Goal: Task Accomplishment & Management: Manage account settings

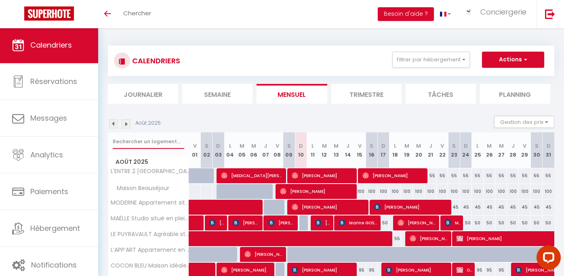
click at [138, 142] on input "text" at bounding box center [149, 142] width 72 height 15
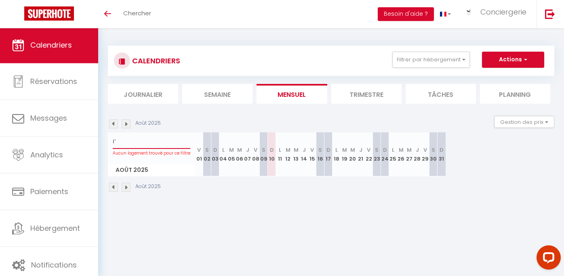
type input "l"
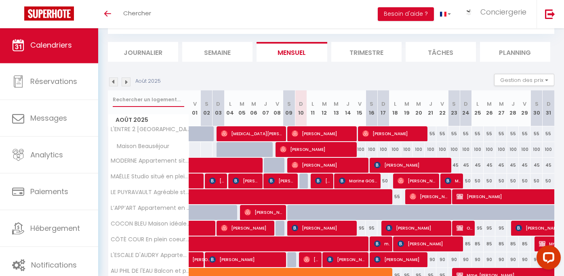
scroll to position [47, 0]
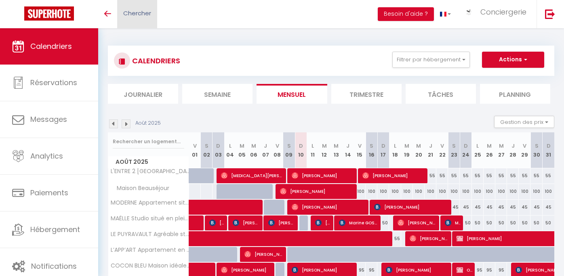
click at [132, 17] on span "Chercher" at bounding box center [137, 13] width 28 height 8
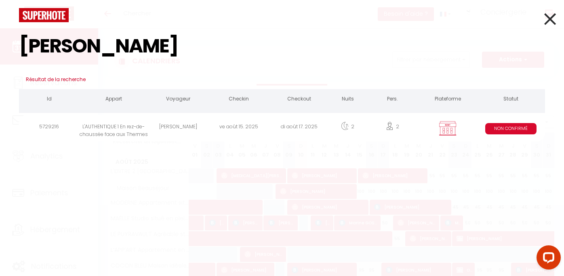
type input "labbé"
click at [248, 123] on div "ve août 15. 2025" at bounding box center [239, 128] width 61 height 26
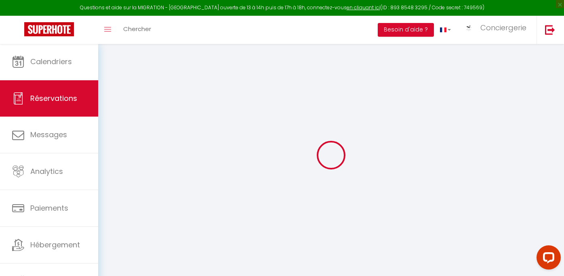
select select
type input "SYLVIE"
type input "LABBE"
type input "syl.labb@gmail.com"
type input "0674513150"
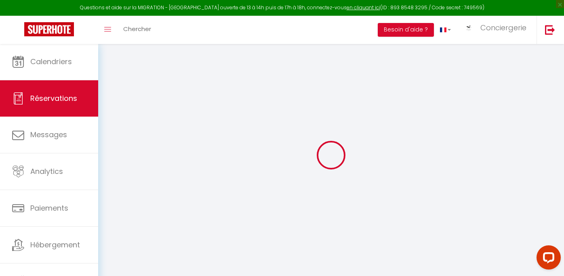
select select "FR"
select select "64477"
select select "2"
type input "Ven 15 Août 2025"
select select
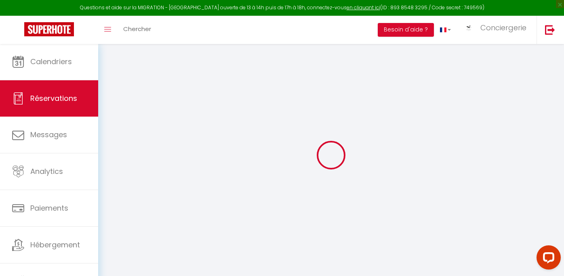
type input "Dim 17 Août 2025"
select select
type input "2"
select select "10"
select select
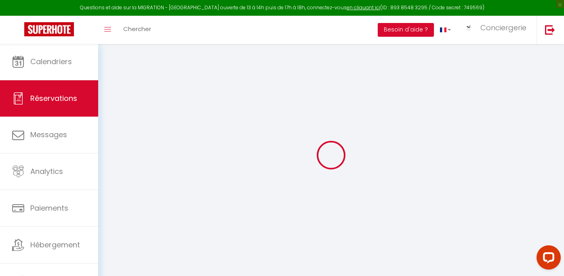
type input "35"
type input "0"
select select
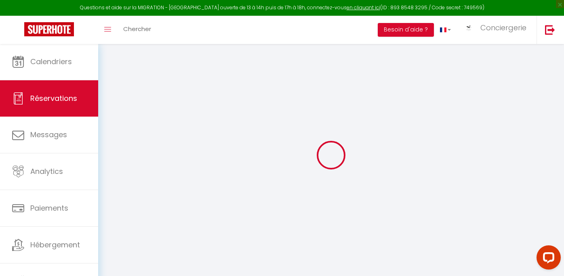
select select "14"
select select
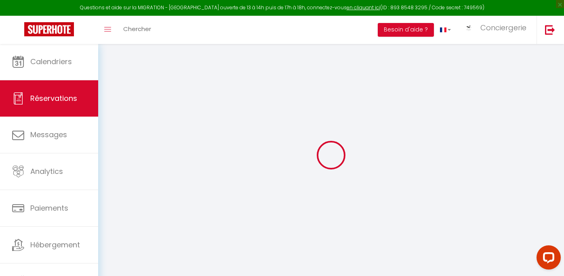
checkbox input "false"
select select
checkbox input "false"
select select
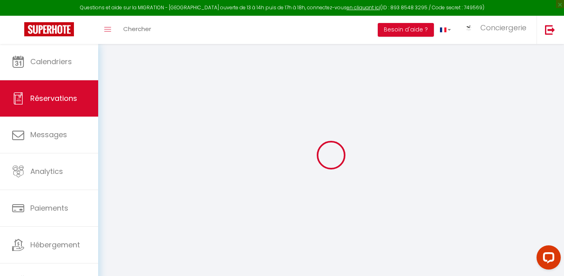
select select
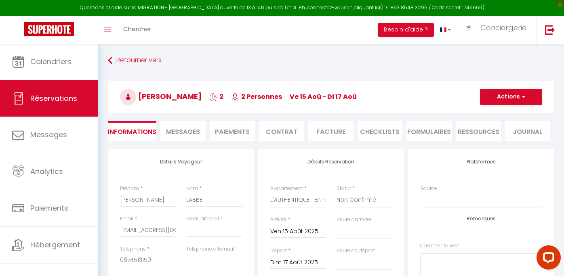
checkbox input "false"
select select
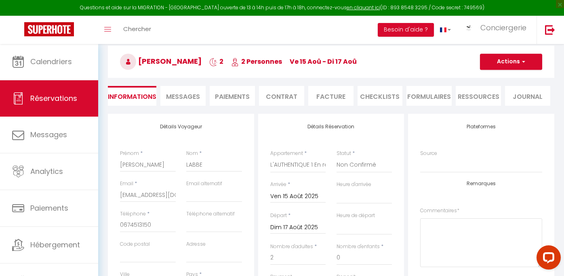
scroll to position [36, 0]
click at [228, 91] on li "Paiements" at bounding box center [232, 95] width 45 height 20
select select
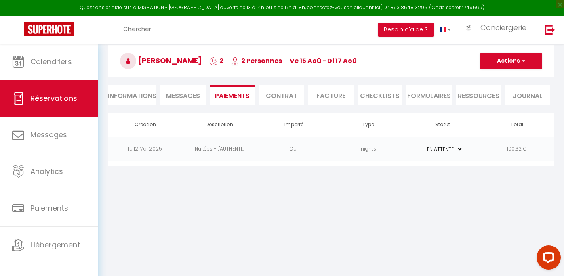
click at [195, 93] on span "Messages" at bounding box center [183, 95] width 34 height 9
select select
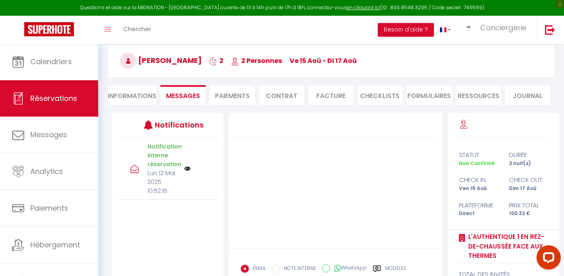
select select
click at [141, 93] on li "Informations" at bounding box center [132, 95] width 48 height 20
select select
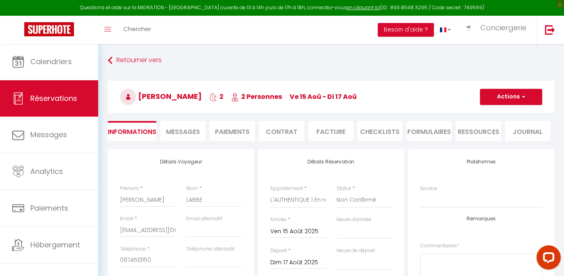
click at [188, 133] on span "Messages" at bounding box center [183, 131] width 34 height 9
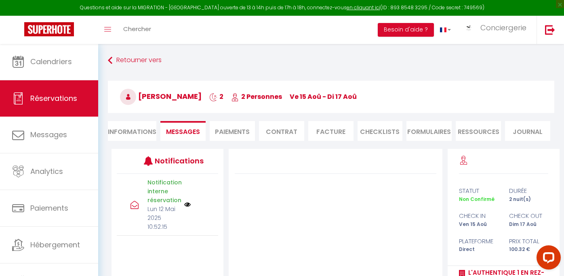
click at [145, 129] on li "Informations" at bounding box center [132, 131] width 48 height 20
select select
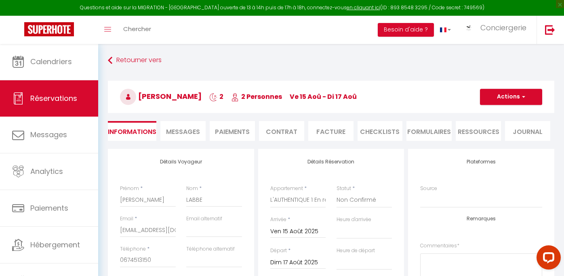
click at [219, 133] on li "Paiements" at bounding box center [232, 131] width 45 height 20
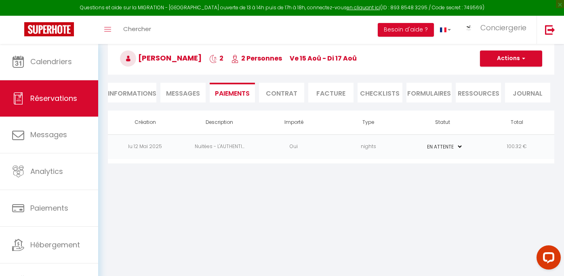
scroll to position [40, 0]
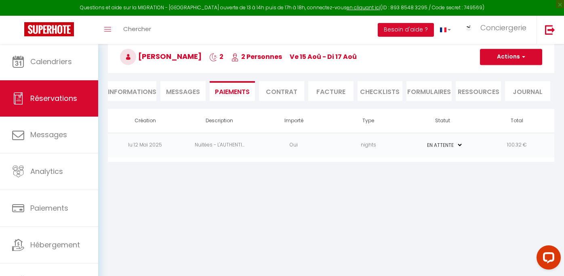
click at [289, 87] on li "Contrat" at bounding box center [281, 91] width 45 height 20
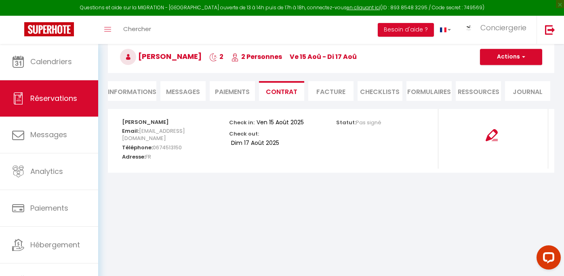
click at [236, 96] on li "Paiements" at bounding box center [232, 91] width 45 height 20
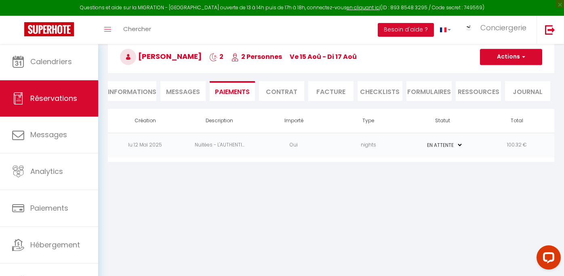
click at [135, 91] on li "Informations" at bounding box center [132, 91] width 48 height 20
select select
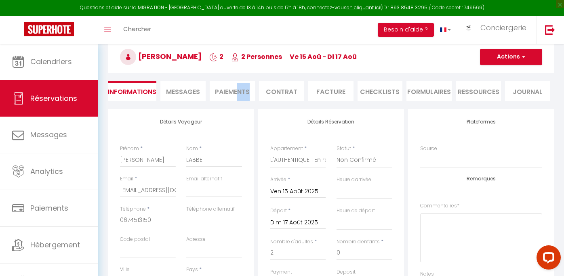
click at [240, 96] on li "Paiements" at bounding box center [232, 91] width 45 height 20
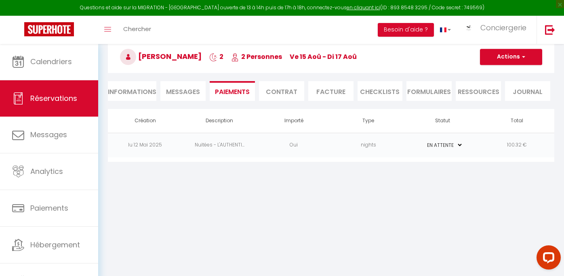
click at [230, 160] on div "Création Description Importé Type Statut Total lu 12 Mai 2025 Nuitées - L'AUTHE…" at bounding box center [331, 135] width 447 height 53
click at [129, 88] on li "Informations" at bounding box center [132, 91] width 48 height 20
select select
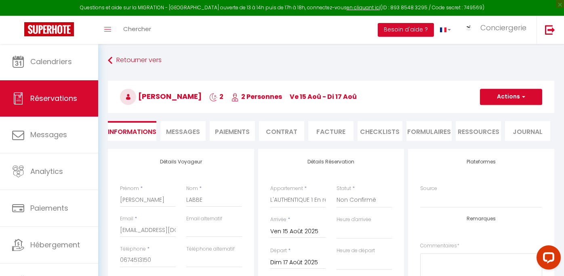
select select
checkbox input "false"
click at [186, 128] on span "Messages" at bounding box center [183, 131] width 34 height 9
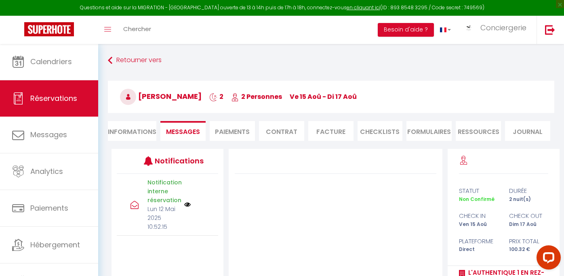
click at [236, 137] on li "Paiements" at bounding box center [232, 131] width 45 height 20
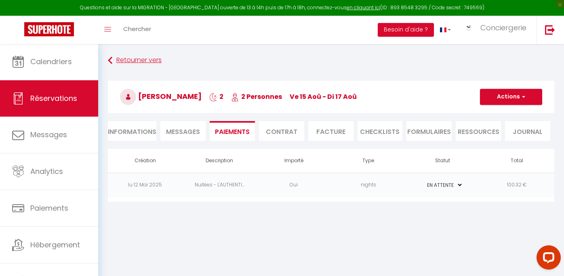
click at [138, 62] on link "Retourner vers" at bounding box center [331, 60] width 447 height 15
select select
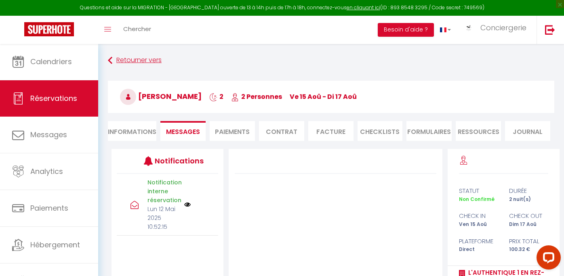
select select
click at [147, 137] on li "Informations" at bounding box center [132, 131] width 48 height 20
select select
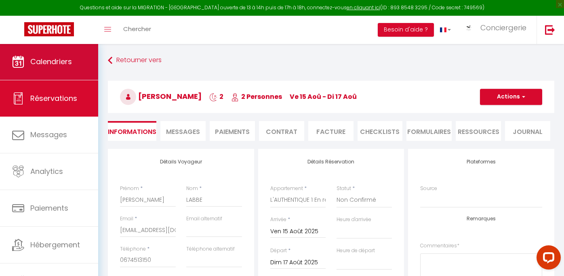
click at [76, 63] on link "Calendriers" at bounding box center [49, 62] width 98 height 36
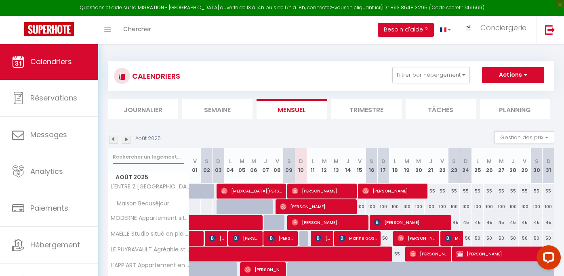
click at [158, 155] on input "text" at bounding box center [149, 157] width 72 height 15
type input "h"
type input "authentique 1"
select select
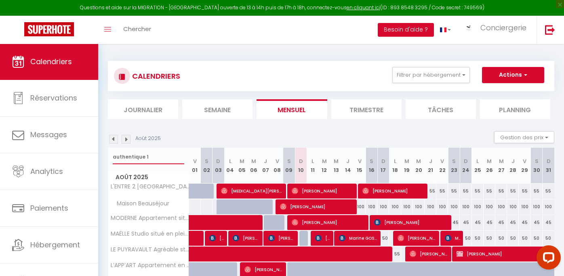
select select
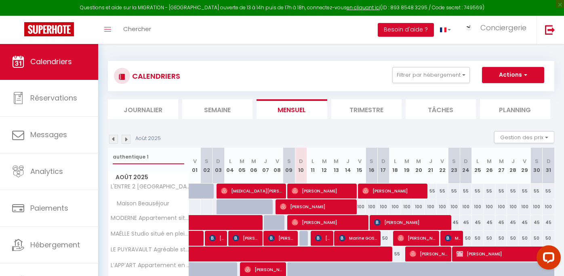
select select
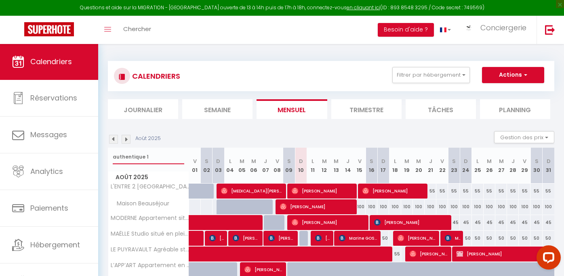
select select
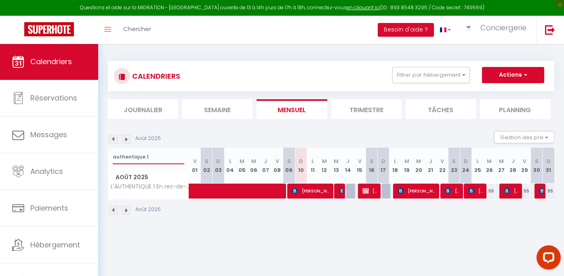
type input "authentique 1"
click at [368, 194] on img at bounding box center [366, 191] width 6 height 6
select select "KO"
select select "0"
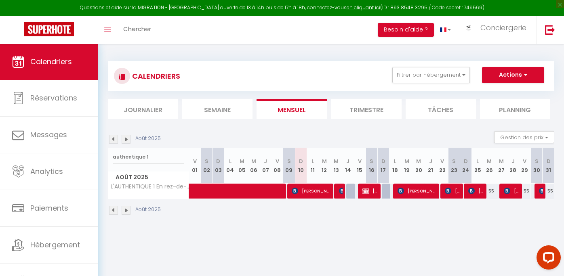
select select "0"
select select "1"
select select
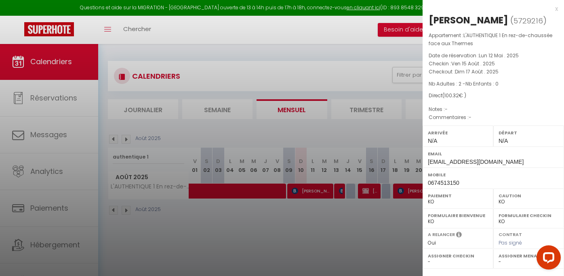
select select "43381"
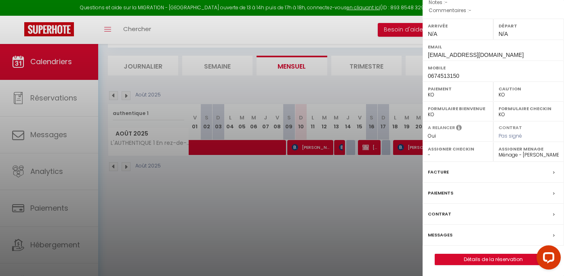
scroll to position [106, 0]
click at [464, 259] on link "Détails de la réservation" at bounding box center [493, 261] width 116 height 11
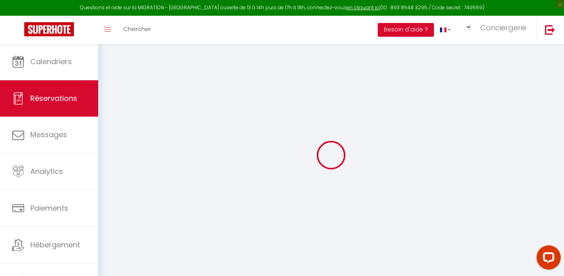
select select
checkbox input "false"
select select
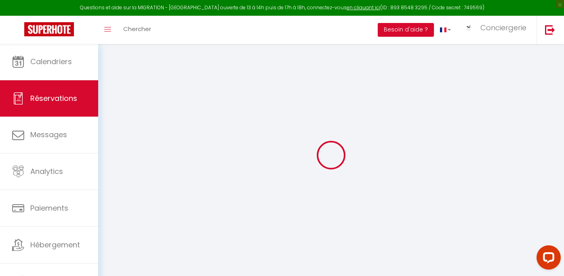
checkbox input "false"
select select
checkbox input "false"
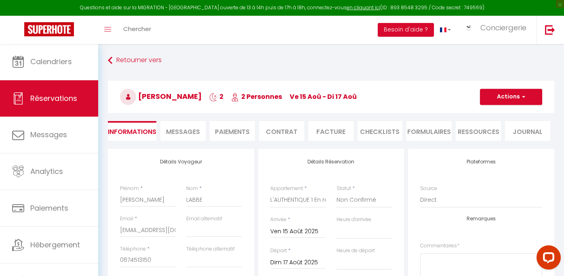
select select
checkbox input "false"
select select
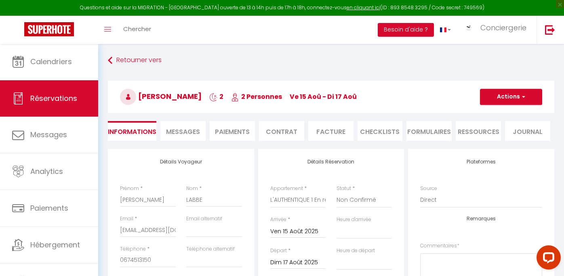
click at [237, 131] on li "Paiements" at bounding box center [232, 131] width 45 height 20
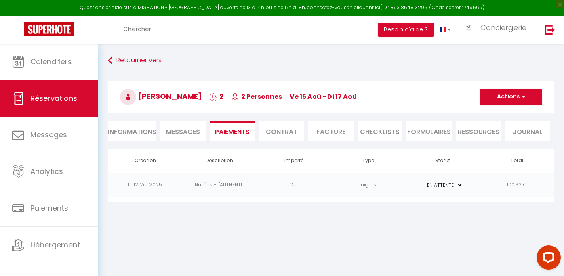
click at [369, 186] on td "nights" at bounding box center [368, 185] width 74 height 25
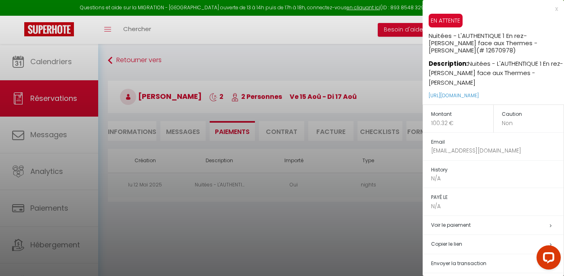
click at [455, 243] on h5 "Copier le lien" at bounding box center [497, 244] width 133 height 9
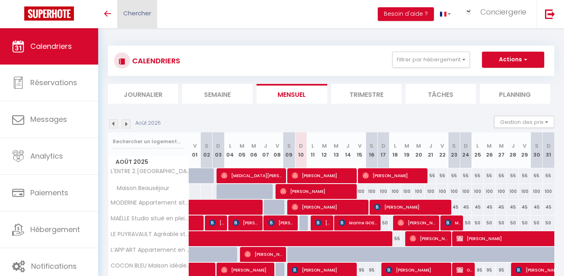
click at [139, 17] on span "Chercher" at bounding box center [137, 13] width 28 height 8
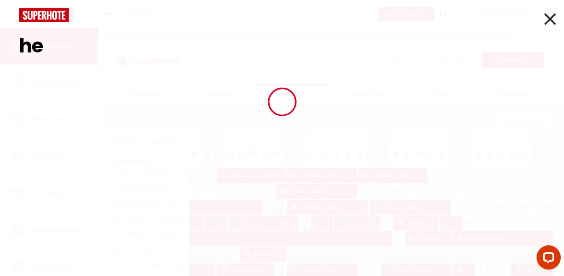
type input "h"
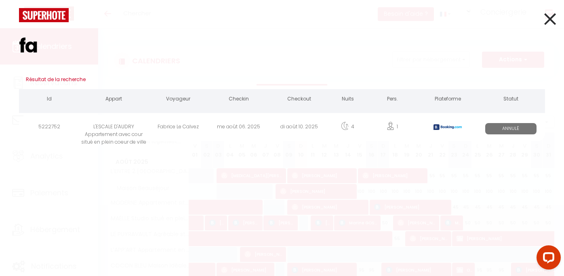
type input "f"
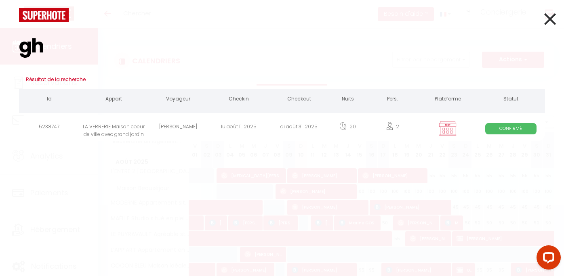
type input "g"
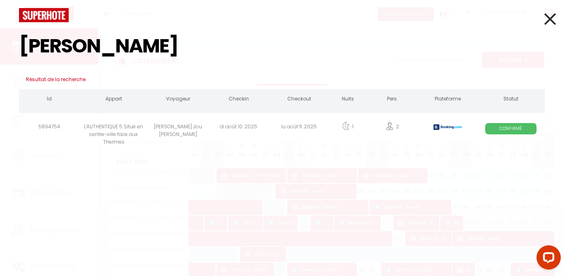
type input "eulalia"
click at [177, 127] on div "[PERSON_NAME] Jou [PERSON_NAME]" at bounding box center [178, 128] width 61 height 26
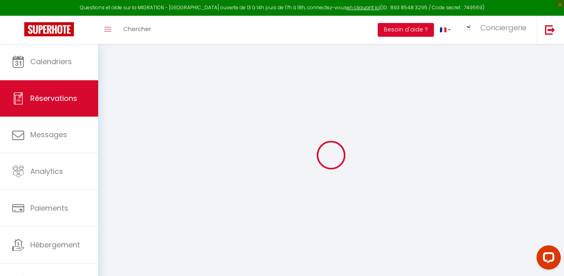
select select
checkbox input "false"
select select
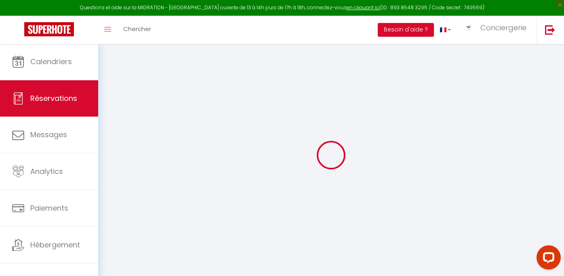
checkbox input "false"
type textarea "** THIS RESERVATION HAS BEEN PRE-PAID ** BOOKING NOTE : Payment charge is EUR 1…"
select select
checkbox input "false"
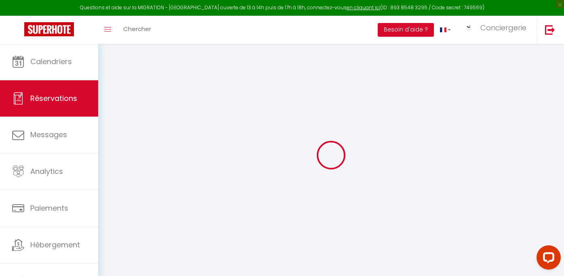
type input "35"
type input "2.02"
select select
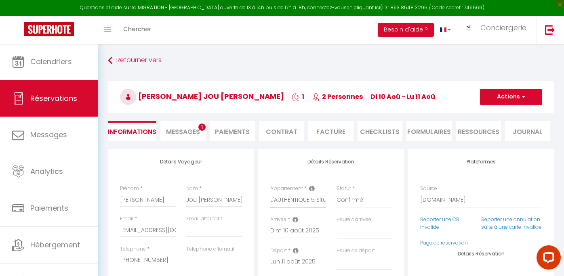
checkbox input "false"
select select
click at [177, 124] on li "Messages 1" at bounding box center [182, 131] width 45 height 20
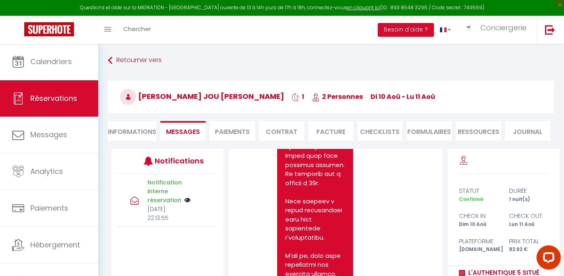
click at [138, 23] on link "Chercher" at bounding box center [137, 30] width 40 height 28
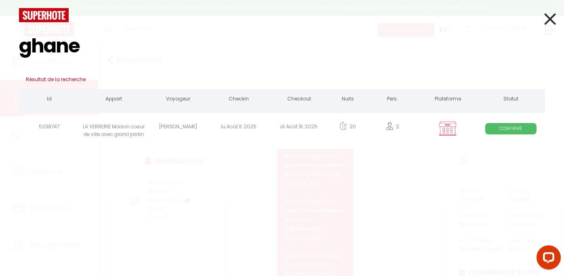
type input "ghane"
click at [164, 123] on div "[PERSON_NAME]" at bounding box center [178, 128] width 61 height 26
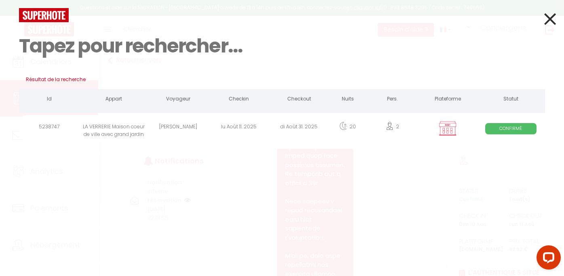
select select
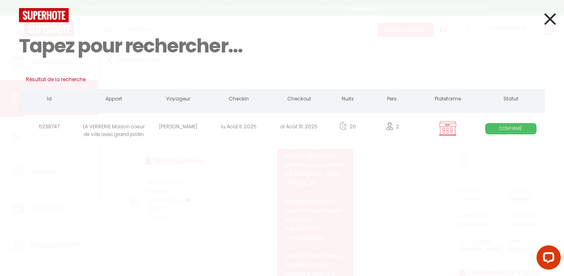
select select
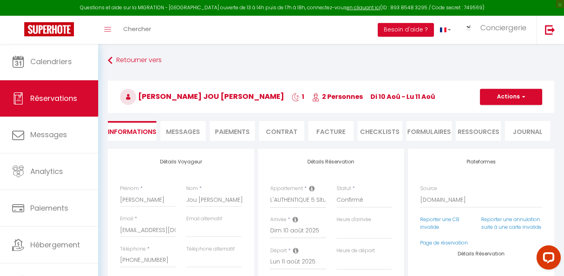
click at [185, 129] on span "Messages" at bounding box center [183, 131] width 34 height 9
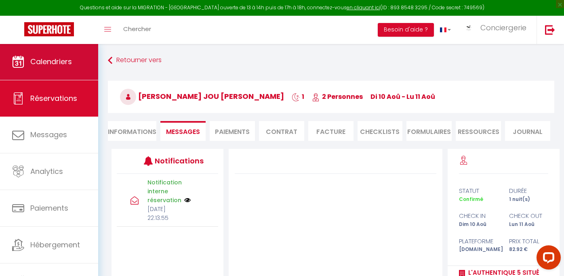
click at [76, 63] on link "Calendriers" at bounding box center [49, 62] width 98 height 36
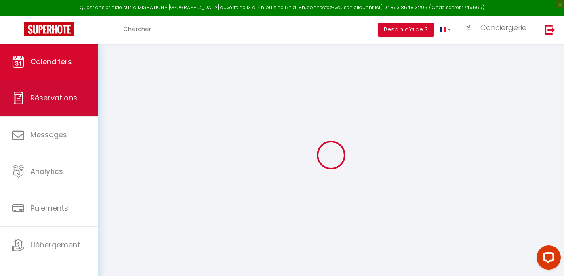
click at [64, 107] on link "Réservations" at bounding box center [49, 98] width 98 height 36
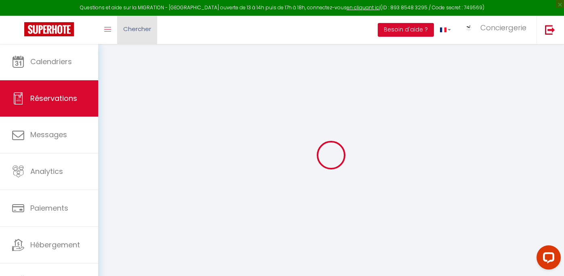
click at [150, 37] on link "Chercher" at bounding box center [137, 30] width 40 height 28
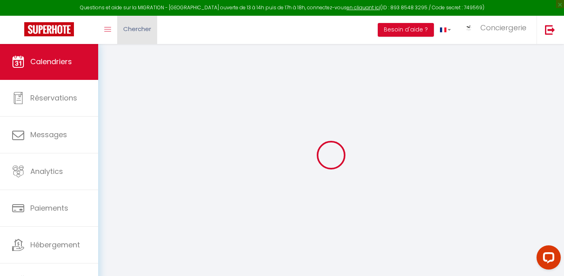
click at [150, 37] on link "Chercher" at bounding box center [137, 30] width 40 height 28
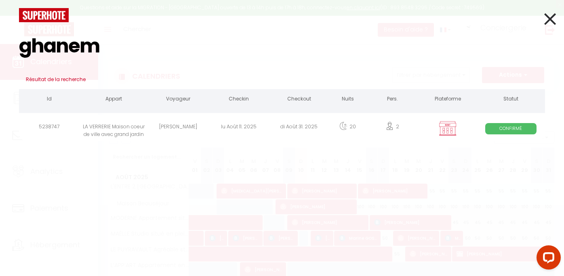
type input "ghanem"
click at [167, 135] on div "[PERSON_NAME]" at bounding box center [178, 128] width 61 height 26
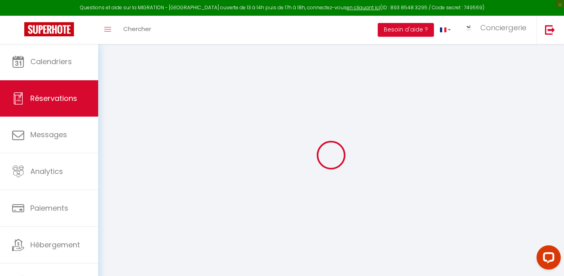
type input "Laurent"
type input "Ghanem"
type input "laurentghanem@yahoo.fr"
type input "+33673728358"
select select "FR"
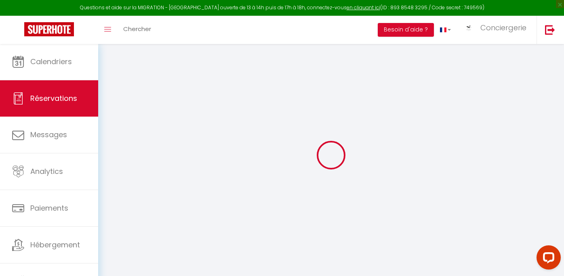
select select "49205"
select select "1"
type input "Lun 11 Août 2025"
select select
type input "Dim 31 Août 2025"
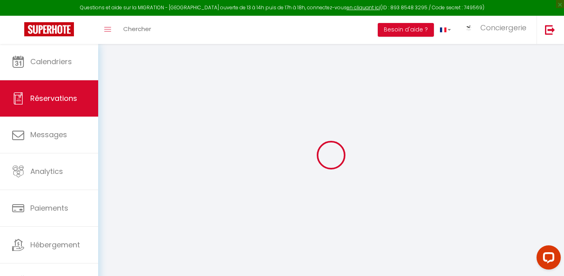
select select
type input "2"
type input "1"
select select "12"
select select
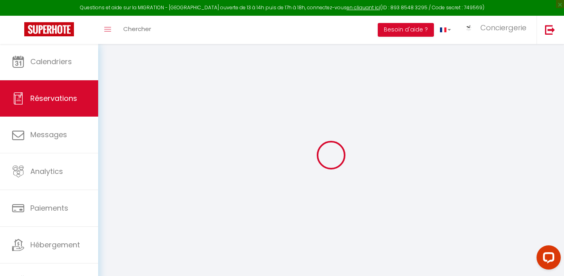
type input "4200"
checkbox input "false"
type input "0"
type input "188"
type input "0"
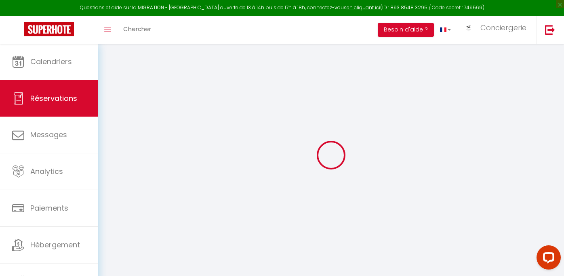
type input "0"
select select
select select "14"
checkbox input "false"
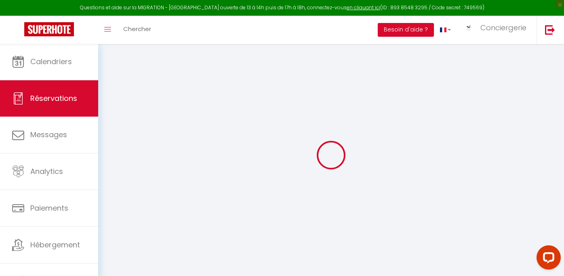
select select
checkbox input "false"
select select
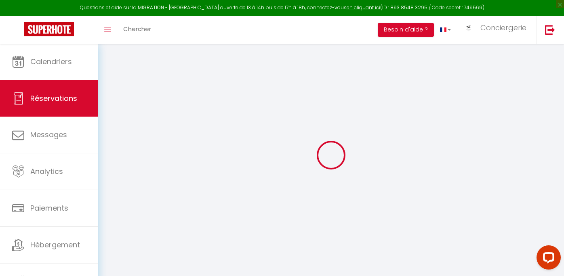
checkbox input "false"
type textarea "Paiement en 3x dès mars : Mars : 1514€ Avril : 1514€ Mai : 1514€"
type textarea "Nous contactera courant juillet 2025 pour réserver le linge de maison"
type input "188"
type input "154"
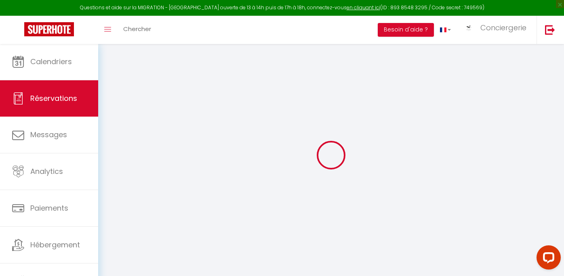
select select
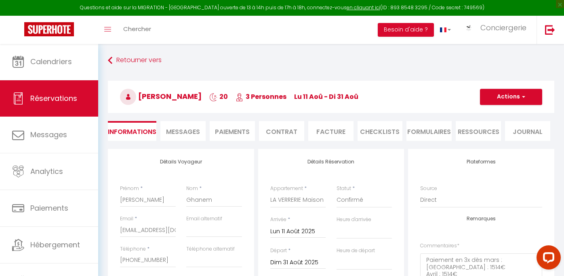
checkbox input "false"
select select
click at [182, 133] on span "Messages" at bounding box center [183, 131] width 34 height 9
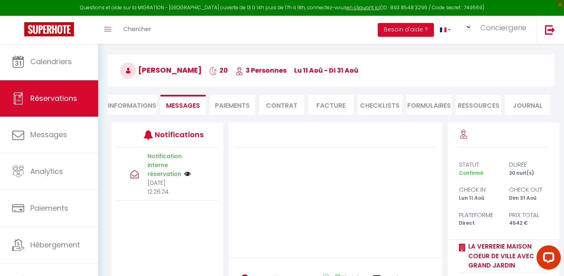
scroll to position [27, 0]
click at [117, 105] on li "Informations" at bounding box center [132, 105] width 48 height 20
select select
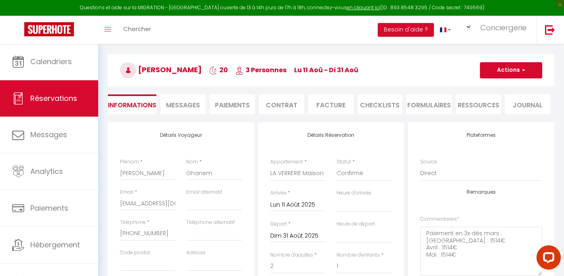
select select
checkbox input "false"
click at [144, 30] on span "Chercher" at bounding box center [137, 29] width 28 height 8
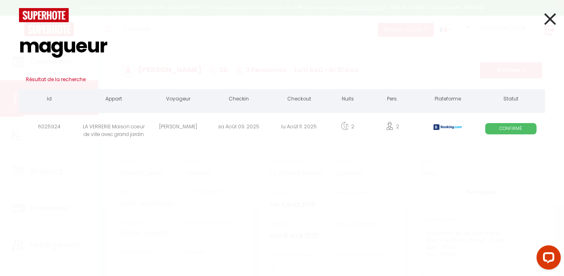
type input "magueur"
click at [175, 127] on div "[PERSON_NAME]" at bounding box center [178, 128] width 61 height 26
select select
checkbox input "false"
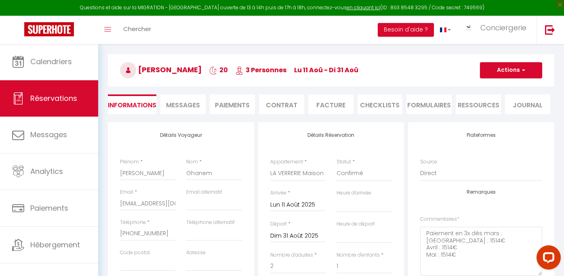
select select
checkbox input "false"
click at [194, 107] on span "Messages" at bounding box center [183, 105] width 34 height 9
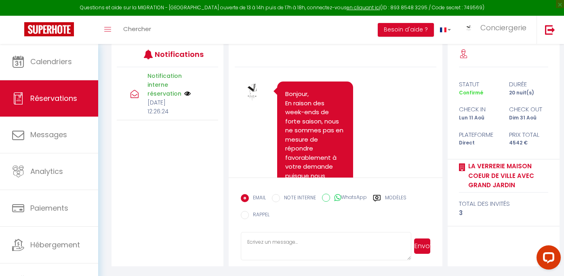
scroll to position [106, 0]
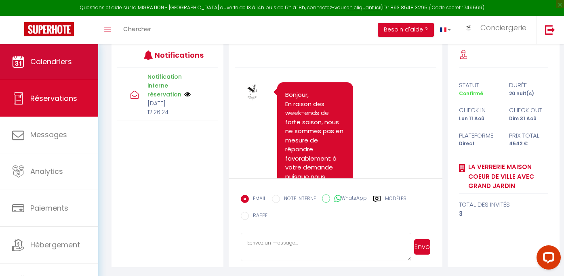
click at [55, 65] on span "Calendriers" at bounding box center [51, 62] width 42 height 10
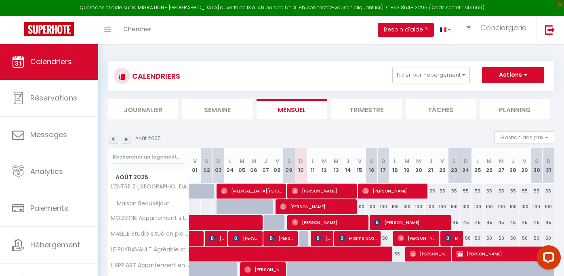
click at [159, 111] on li "Journalier" at bounding box center [143, 109] width 70 height 20
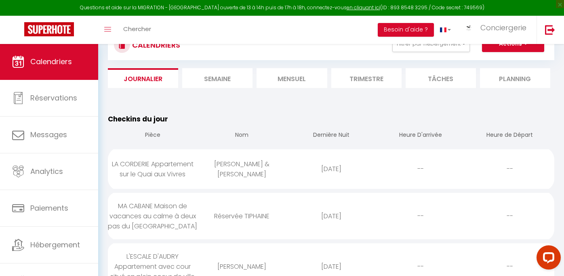
scroll to position [38, 0]
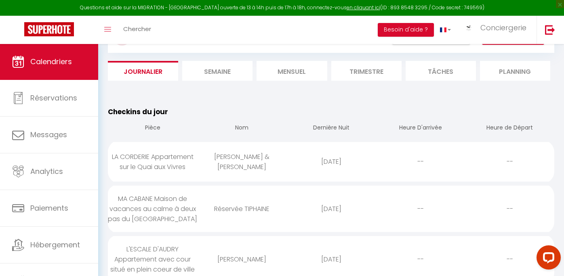
click at [204, 74] on li "Semaine" at bounding box center [217, 71] width 70 height 20
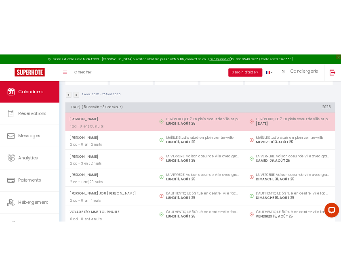
scroll to position [90, 0]
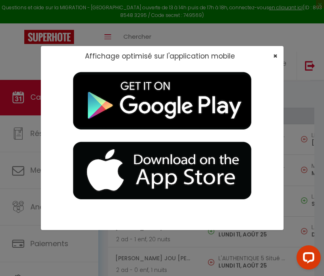
click at [274, 56] on span "×" at bounding box center [275, 56] width 4 height 10
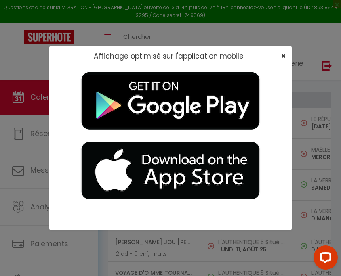
click at [284, 56] on span "×" at bounding box center [283, 56] width 4 height 10
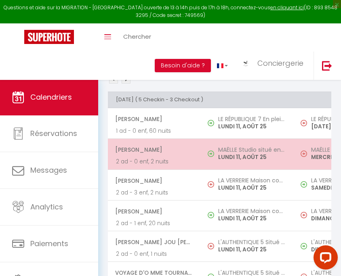
click at [272, 166] on td "MAËLLE Studio situé en plein centre-ville LUNDI 11, AOÛT 25" at bounding box center [246, 154] width 93 height 31
select select "OK"
select select "KO"
select select "0"
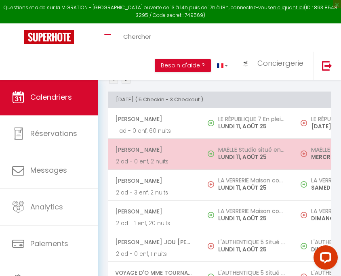
select select "1"
select select
click at [0, 0] on div "Email N/A" at bounding box center [0, 0] width 0 height 0
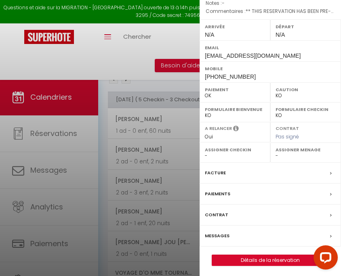
scroll to position [106, 0]
click at [224, 237] on label "Messages" at bounding box center [217, 236] width 25 height 8
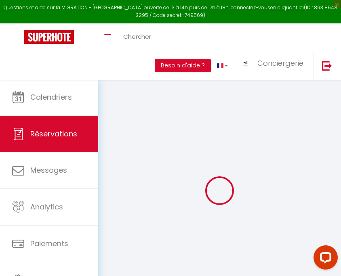
select select
checkbox input "false"
select select
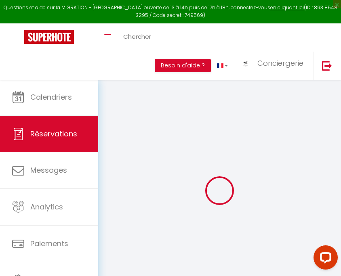
checkbox input "false"
type \?0 "** THIS RESERVATION HAS BEEN PRE-PAID ** Reservation has a cancellation grace p…"
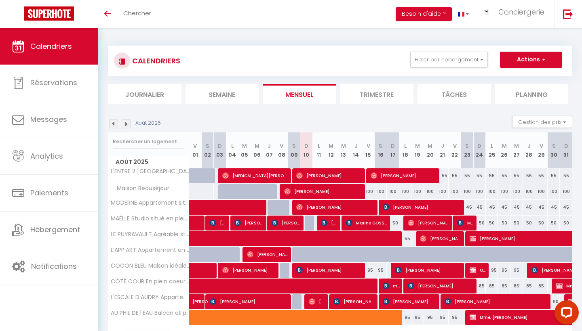
click at [148, 95] on li "Journalier" at bounding box center [145, 94] width 74 height 20
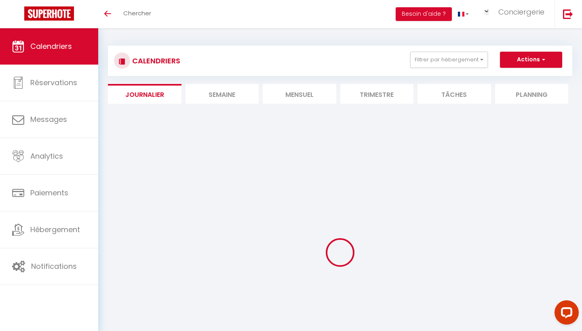
click at [239, 91] on li "Semaine" at bounding box center [223, 94] width 74 height 20
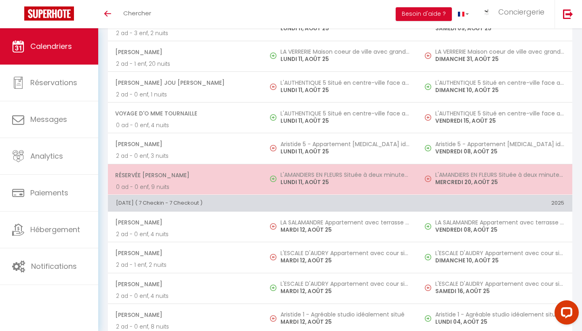
scroll to position [208, 0]
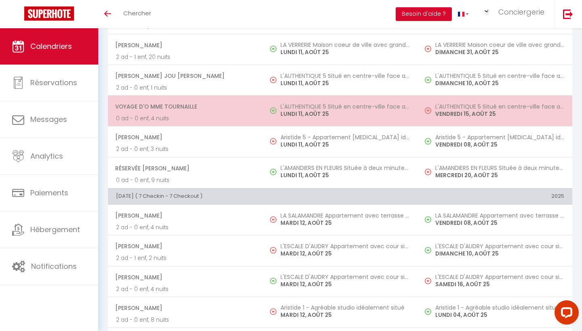
click at [246, 105] on span "Voyage d'O Mme TOURNAILLE" at bounding box center [184, 106] width 139 height 15
select select "OK"
select select "KO"
select select "0"
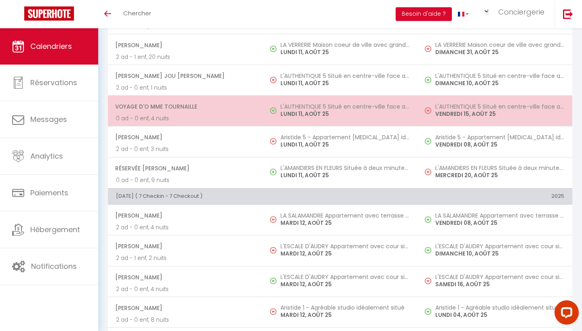
select select "1"
select select
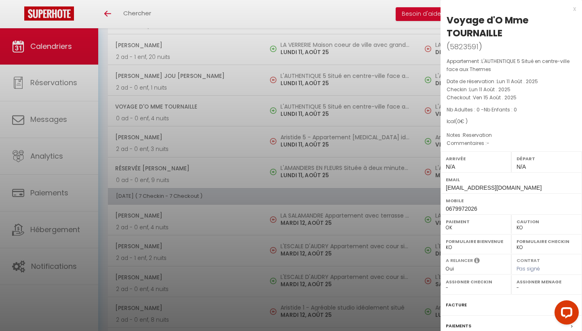
drag, startPoint x: 502, startPoint y: 32, endPoint x: 444, endPoint y: 21, distance: 59.3
click at [444, 21] on div "Voyage d'O Mme TOURNAILLE ( 5823591 ) Appartement : L'AUTHENTIQUE 5 Situé en ce…" at bounding box center [511, 206] width 141 height 385
copy div "Voyage d'O Mme TOURNAILLE"
click at [198, 220] on div at bounding box center [291, 165] width 582 height 331
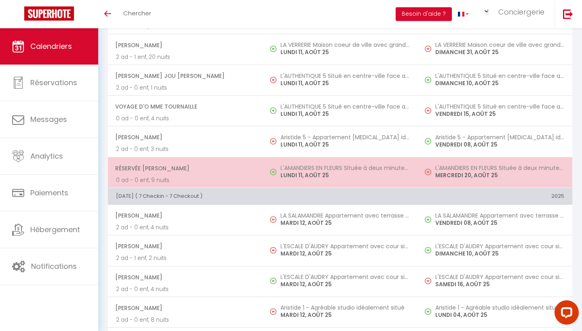
click at [272, 171] on img at bounding box center [273, 172] width 6 height 6
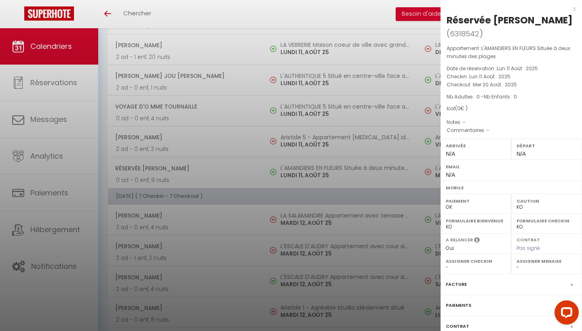
click at [231, 167] on div at bounding box center [291, 165] width 582 height 331
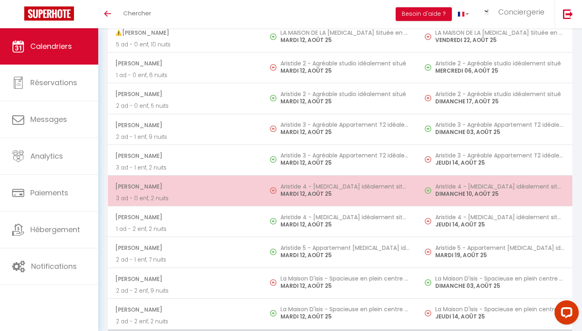
scroll to position [516, 0]
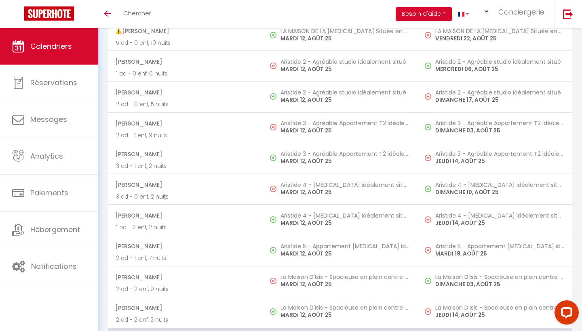
drag, startPoint x: 175, startPoint y: 34, endPoint x: 124, endPoint y: 35, distance: 50.9
click at [124, 35] on span "⚠️[PERSON_NAME]" at bounding box center [184, 30] width 139 height 15
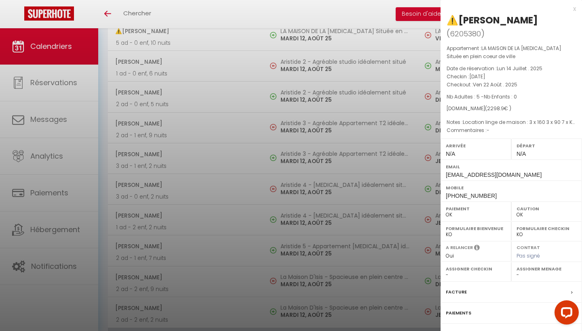
copy span "[PERSON_NAME]"
drag, startPoint x: 540, startPoint y: 20, endPoint x: 458, endPoint y: 15, distance: 82.6
click at [458, 16] on div "⚠️[PERSON_NAME]" at bounding box center [492, 20] width 91 height 13
copy div "[PERSON_NAME]"
click at [572, 10] on div "x" at bounding box center [508, 9] width 135 height 10
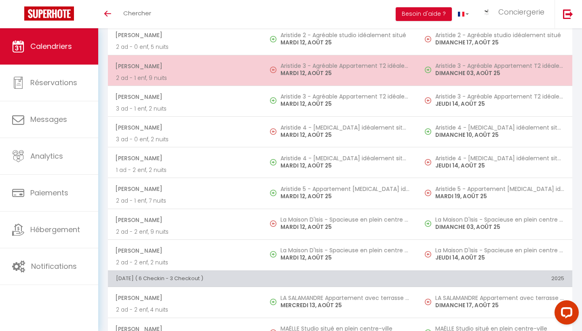
scroll to position [574, 0]
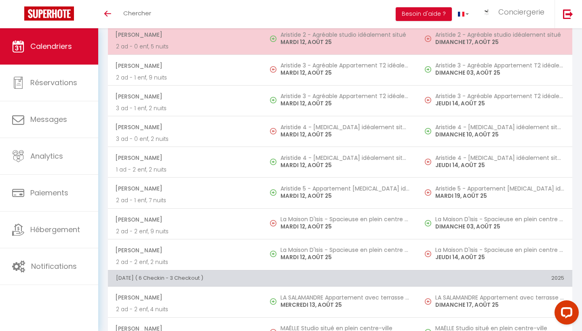
click at [255, 49] on td "[PERSON_NAME] 2 ad - 0 enf, 5 nuits" at bounding box center [185, 39] width 155 height 31
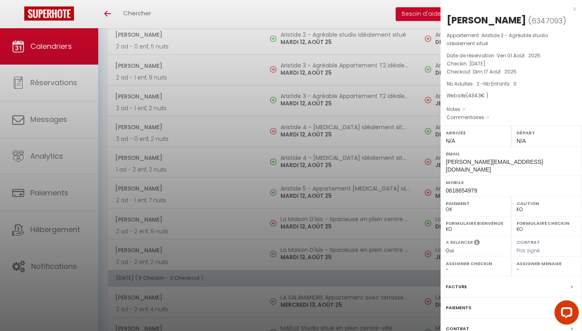
drag, startPoint x: 529, startPoint y: 21, endPoint x: 446, endPoint y: 18, distance: 82.9
click at [446, 18] on div "[PERSON_NAME] ( 6347093 ) Appartement : [PERSON_NAME] 2 - Agréable studio idéal…" at bounding box center [511, 197] width 141 height 367
copy div "[PERSON_NAME]"
click at [301, 151] on div at bounding box center [291, 165] width 582 height 331
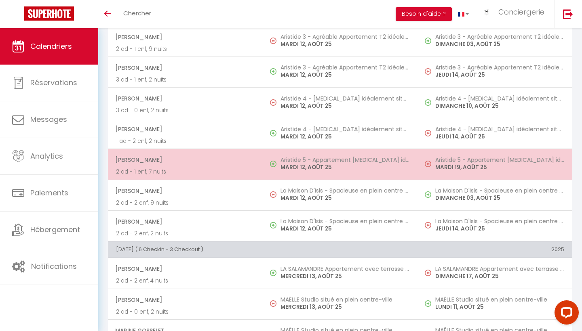
scroll to position [604, 0]
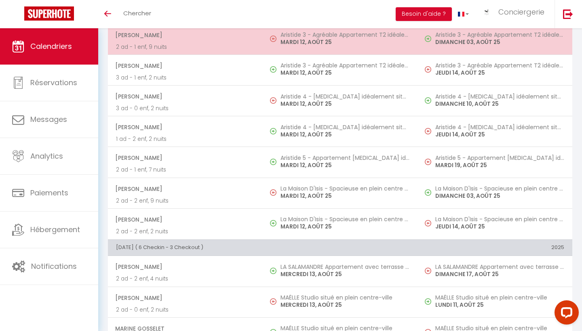
click at [230, 51] on p "2 ad - 1 enf, 9 nuits" at bounding box center [185, 47] width 139 height 8
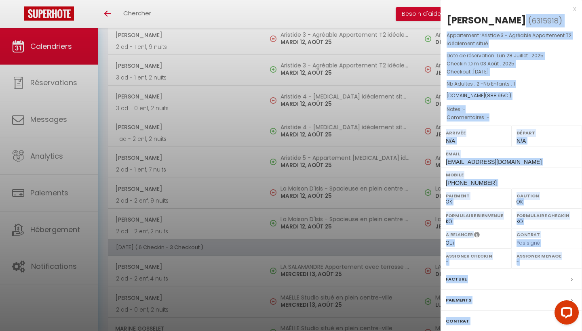
drag, startPoint x: 540, startPoint y: 18, endPoint x: 437, endPoint y: 22, distance: 102.3
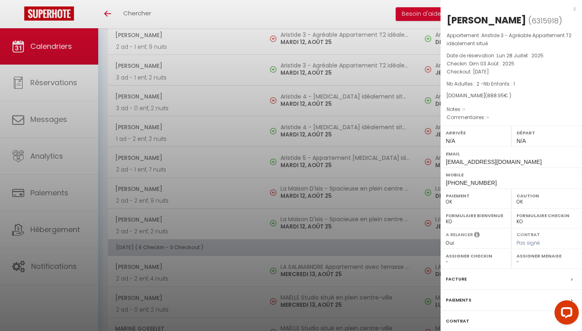
click at [508, 52] on span "Lun 28 Juillet . 2025" at bounding box center [520, 55] width 47 height 7
drag, startPoint x: 539, startPoint y: 20, endPoint x: 446, endPoint y: 17, distance: 92.6
click at [446, 17] on div "[PERSON_NAME] ( 6315918 ) Appartement : Aristide 3 - Agréable Appartement T2 id…" at bounding box center [511, 193] width 141 height 359
copy div "[PERSON_NAME]"
click at [245, 77] on div at bounding box center [291, 165] width 582 height 331
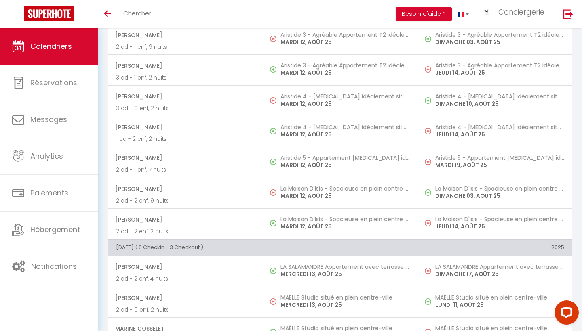
click at [245, 74] on span "[PERSON_NAME]" at bounding box center [184, 65] width 139 height 15
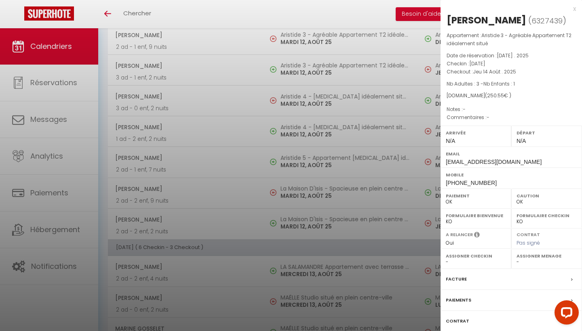
drag, startPoint x: 518, startPoint y: 19, endPoint x: 445, endPoint y: 16, distance: 72.4
click at [446, 16] on div "[PERSON_NAME] ( 6327439 ) Appartement : Aristide 3 - Agréable Appartement T2 id…" at bounding box center [511, 193] width 141 height 359
copy div "[PERSON_NAME]"
click at [197, 239] on div at bounding box center [291, 165] width 582 height 331
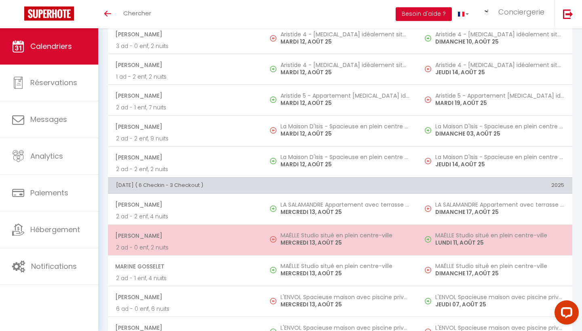
scroll to position [665, 0]
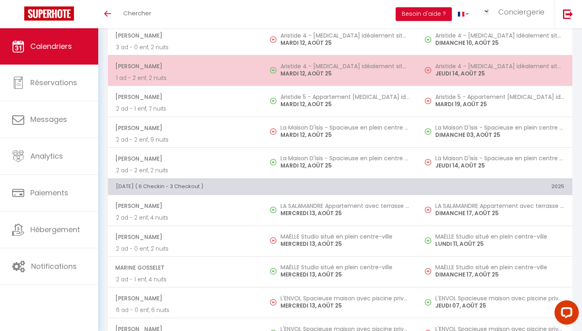
click at [312, 86] on td "Aristide 4 - [MEDICAL_DATA] idéalement située [DATE]" at bounding box center [340, 70] width 155 height 31
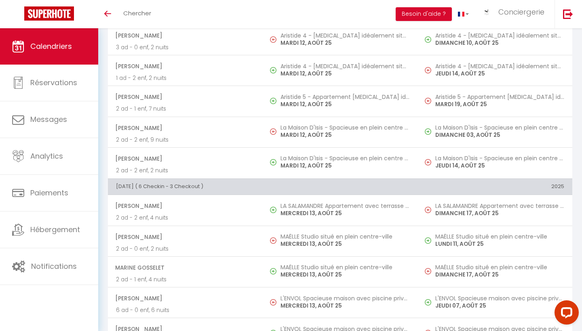
select select "KO"
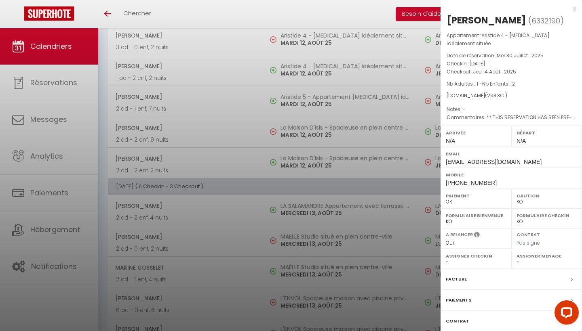
drag, startPoint x: 514, startPoint y: 20, endPoint x: 447, endPoint y: 16, distance: 67.2
click at [447, 17] on h2 "[PERSON_NAME] ( 6332190 )" at bounding box center [511, 21] width 129 height 14
copy div "[PERSON_NAME]"
click at [399, 98] on div at bounding box center [291, 165] width 582 height 331
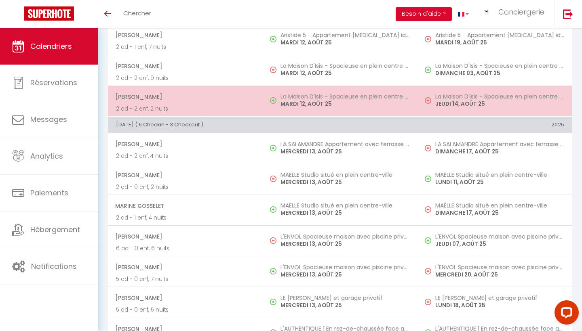
scroll to position [728, 0]
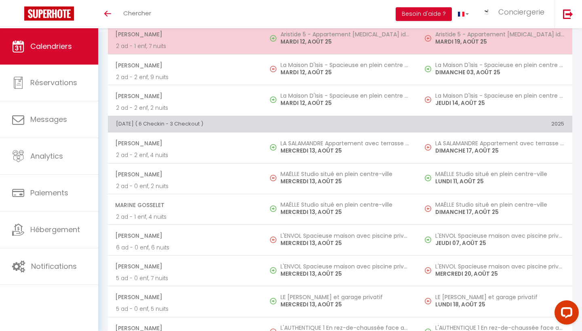
click at [213, 51] on p "2 ad - 1 enf, 7 nuits" at bounding box center [185, 46] width 139 height 8
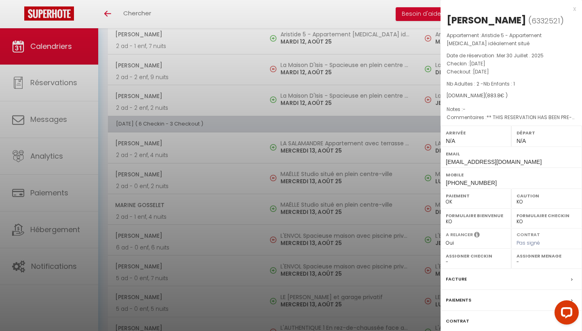
drag, startPoint x: 521, startPoint y: 21, endPoint x: 445, endPoint y: 18, distance: 75.6
click at [445, 18] on div "[PERSON_NAME] ( 6332521 ) Appartement : Aristide 5 - Appartement [MEDICAL_DATA]…" at bounding box center [511, 193] width 141 height 359
copy div "[PERSON_NAME]"
